Goal: Go to known website: Access a specific website the user already knows

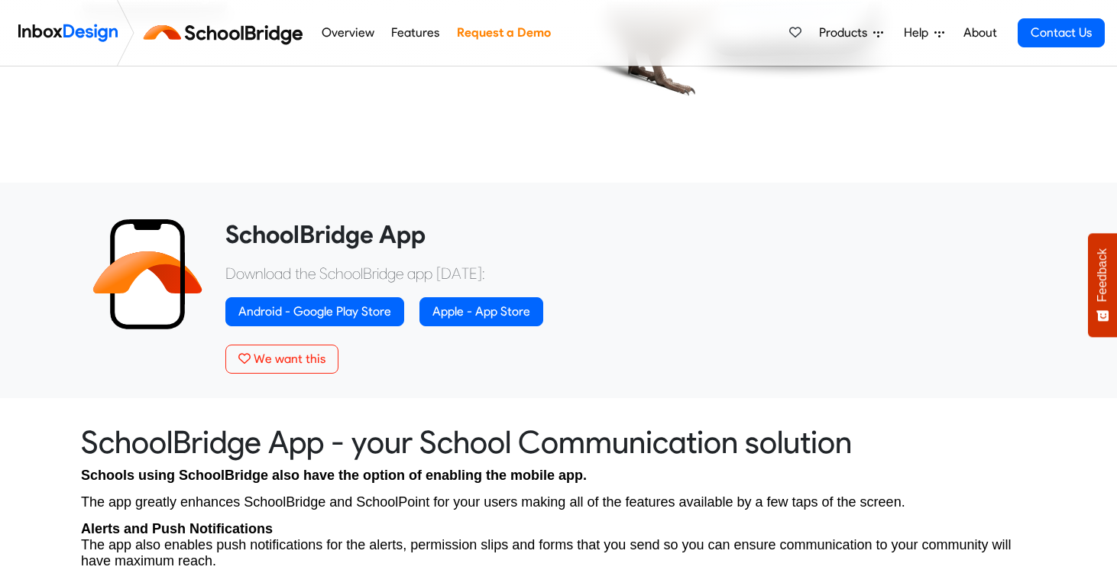
scroll to position [546, 0]
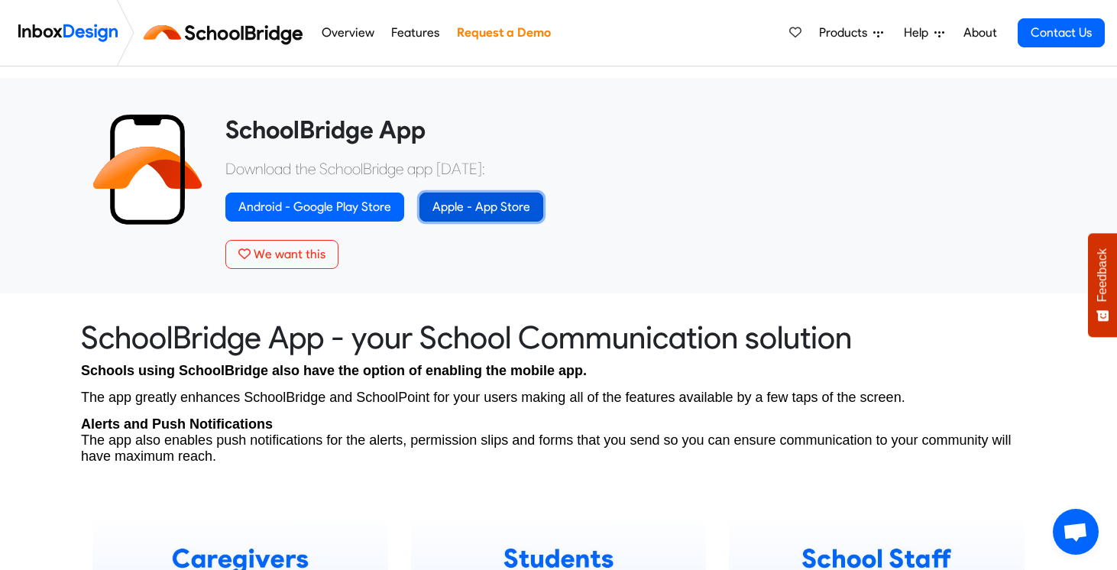
click at [481, 207] on link "Apple - App Store" at bounding box center [482, 207] width 124 height 29
